Goal: Information Seeking & Learning: Learn about a topic

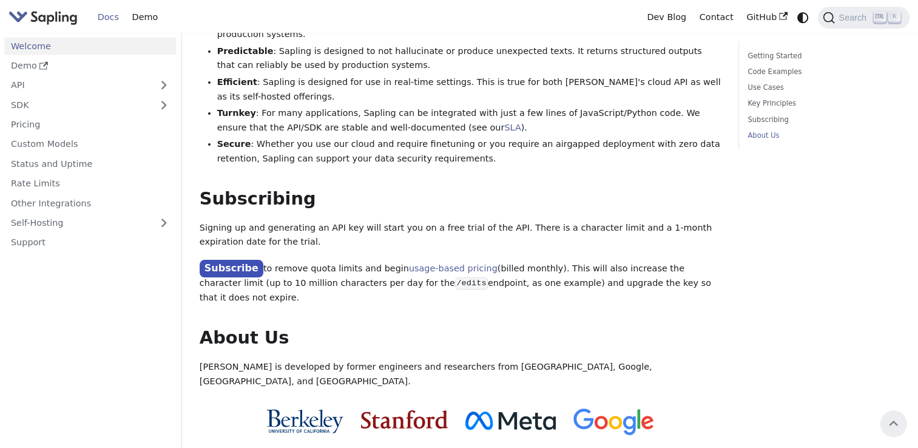
scroll to position [767, 0]
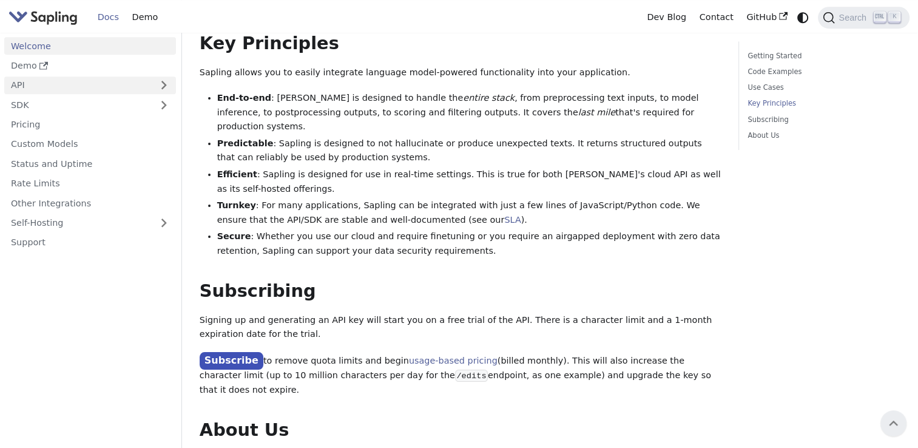
click at [62, 87] on link "API" at bounding box center [77, 85] width 147 height 18
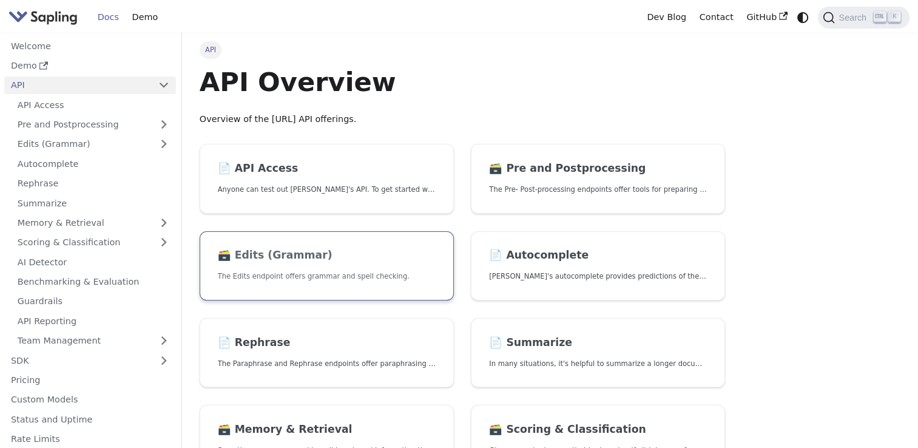
click at [257, 261] on link "🗃️ Edits (Grammar) The Edits endpoint offers grammar and spell checking." at bounding box center [327, 266] width 254 height 70
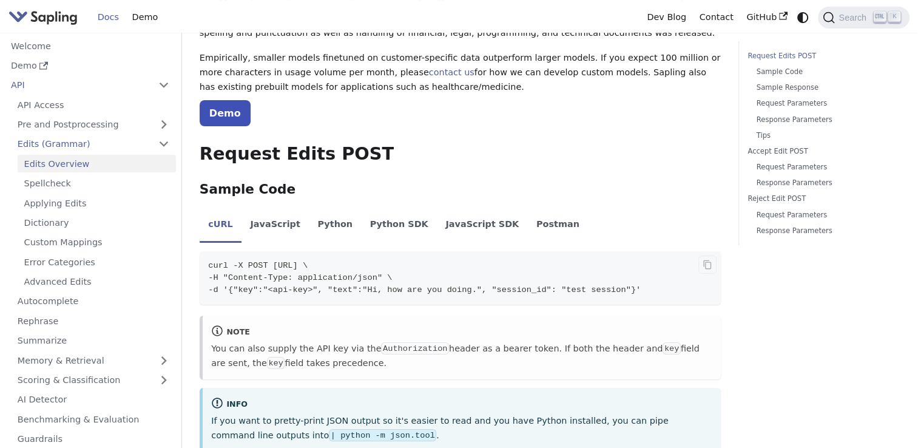
scroll to position [303, 0]
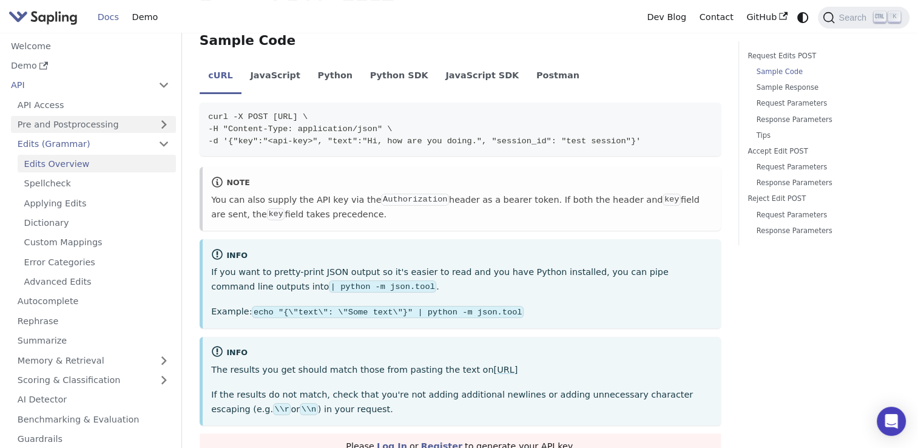
click at [91, 123] on link "Pre and Postprocessing" at bounding box center [93, 125] width 165 height 18
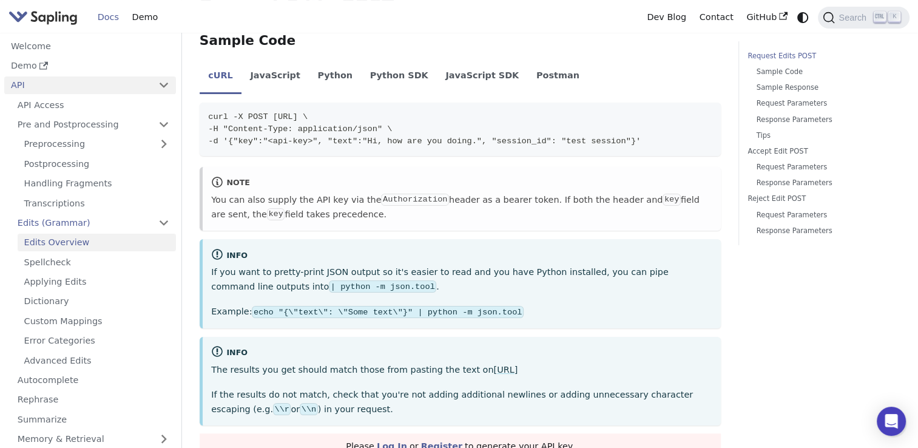
scroll to position [61, 0]
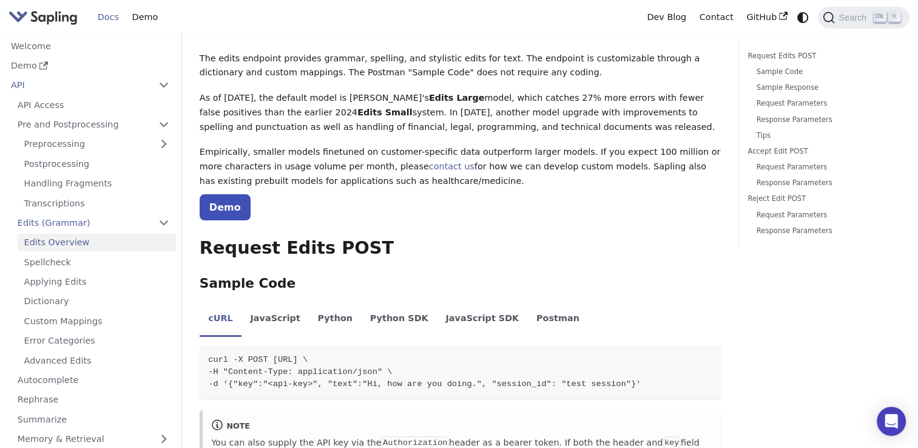
click at [114, 21] on link "Docs" at bounding box center [108, 17] width 35 height 19
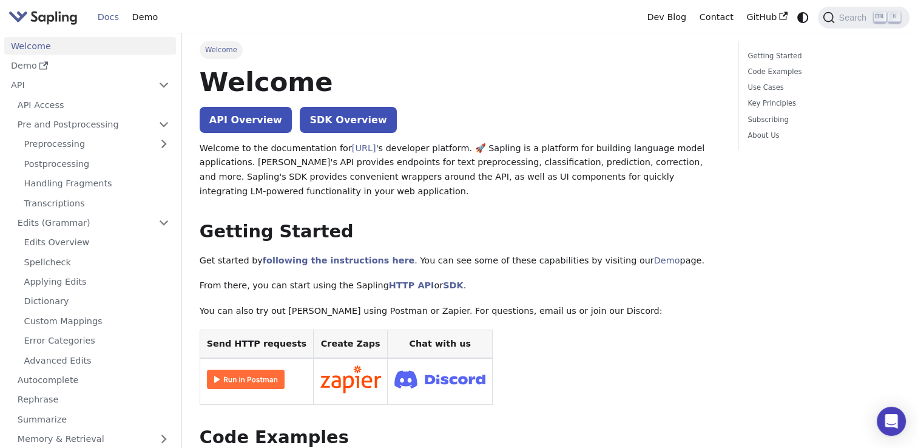
click at [114, 21] on link "Docs" at bounding box center [108, 17] width 35 height 19
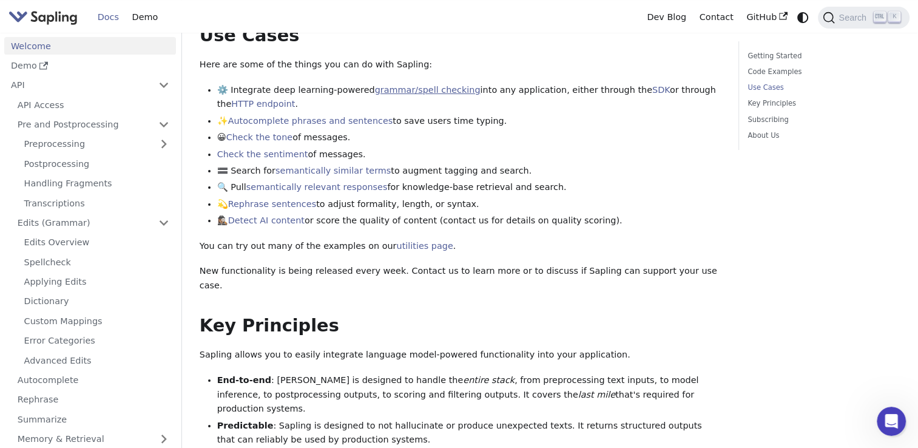
click at [442, 86] on link "grammar/spell checking" at bounding box center [428, 90] width 106 height 10
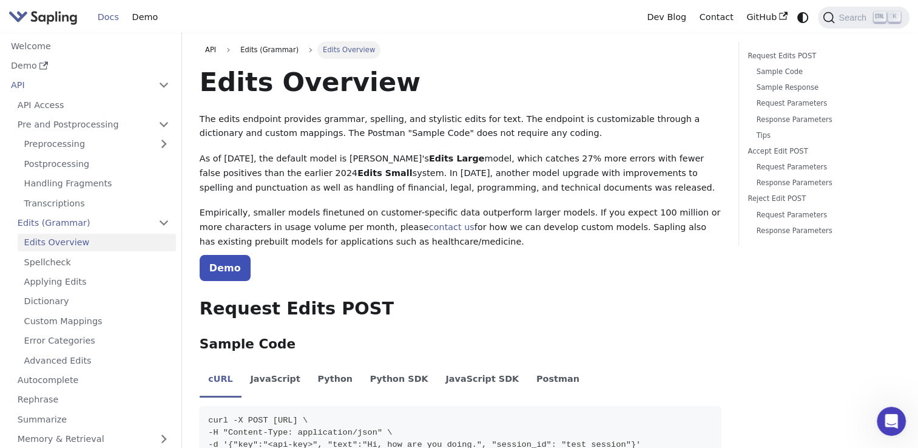
click at [234, 240] on p "Empirically, smaller models finetuned on customer-specific data outperform larg…" at bounding box center [460, 227] width 521 height 43
click at [234, 242] on p "Empirically, smaller models finetuned on customer-specific data outperform larg…" at bounding box center [460, 227] width 521 height 43
click at [219, 256] on link "Demo" at bounding box center [225, 268] width 51 height 26
